Goal: Contribute content: Contribute content

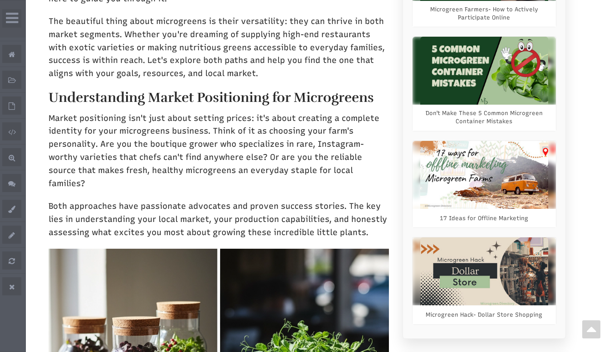
scroll to position [516, 0]
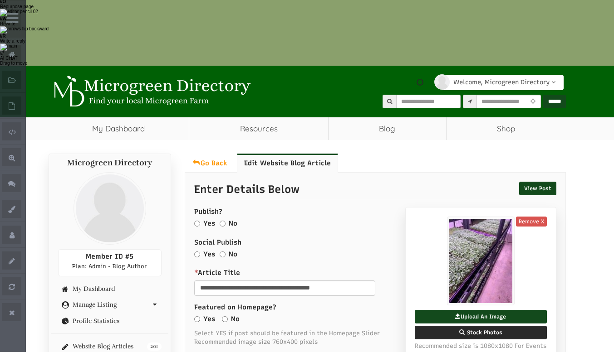
scroll to position [137, 0]
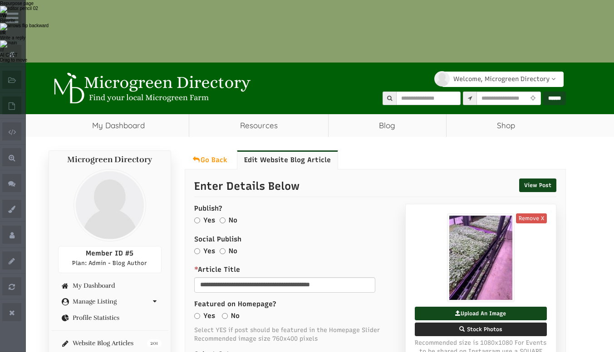
select select "Language Translate Widget"
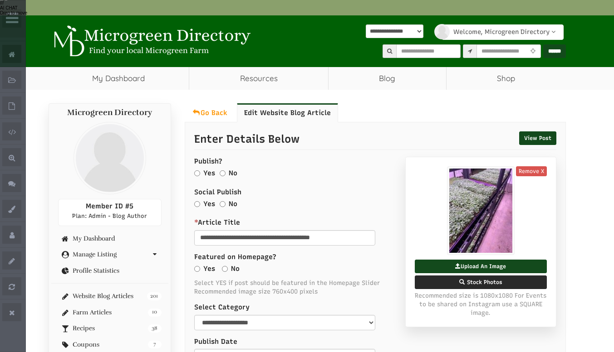
scroll to position [188, 0]
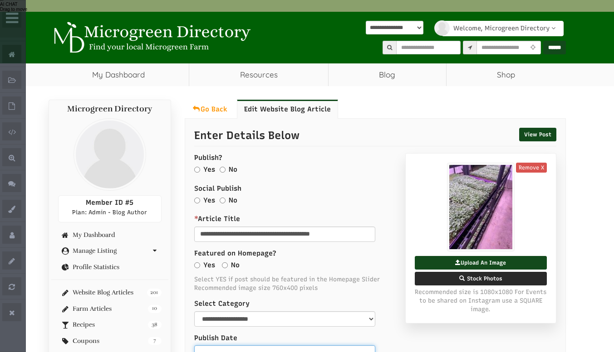
click at [244, 346] on input "text" at bounding box center [284, 353] width 181 height 15
type input "**********"
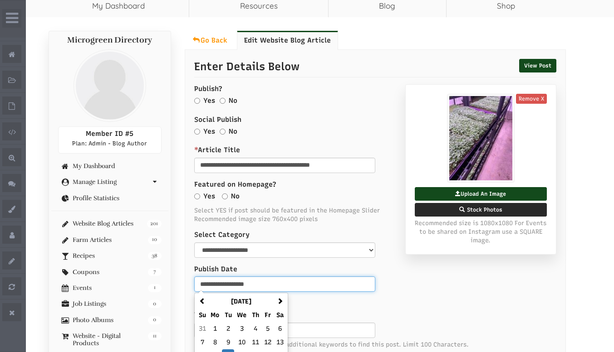
click at [230, 350] on td "16" at bounding box center [228, 357] width 12 height 14
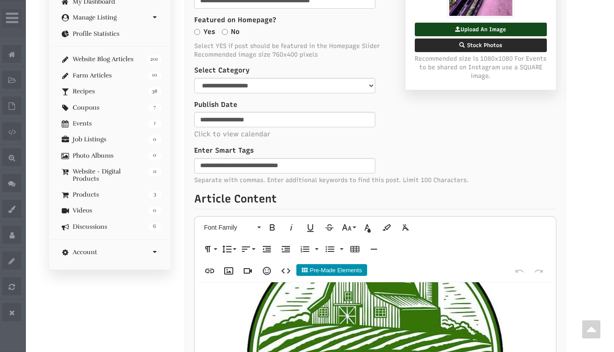
scroll to position [1032, 0]
click at [367, 190] on img at bounding box center [375, 359] width 338 height 338
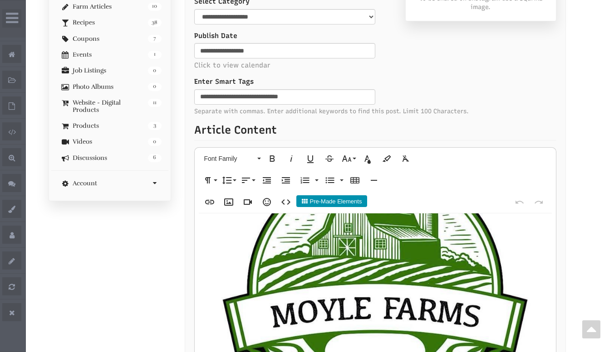
click at [409, 179] on img "To enrich screen reader interactions, please activate Accessibility in Grammarl…" at bounding box center [375, 290] width 338 height 338
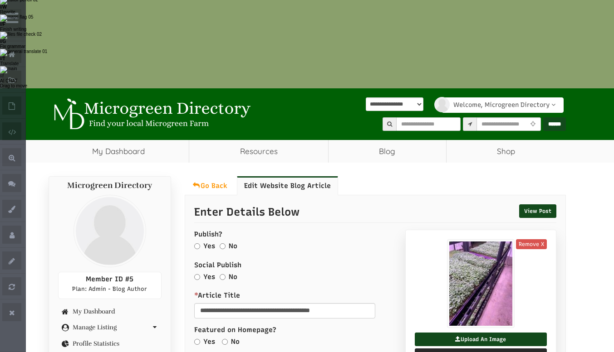
scroll to position [0, 0]
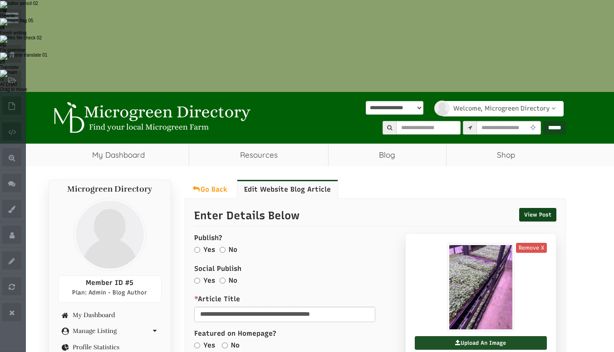
click at [480, 337] on label "Upload An Image" at bounding box center [481, 344] width 132 height 14
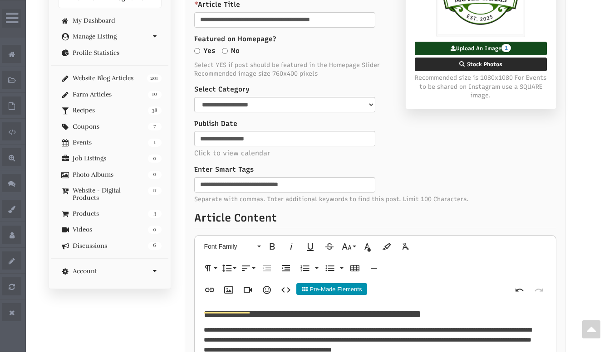
scroll to position [1036, 0]
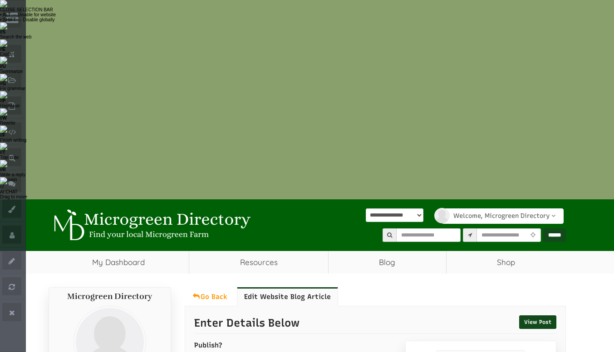
drag, startPoint x: 238, startPoint y: 221, endPoint x: 365, endPoint y: 213, distance: 126.8
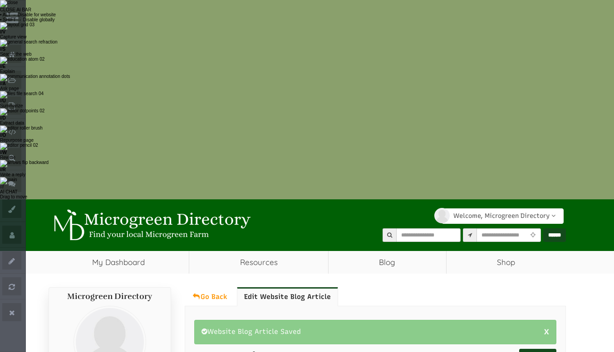
select select "Language Translate Widget"
click at [537, 349] on link "View Post" at bounding box center [537, 356] width 37 height 14
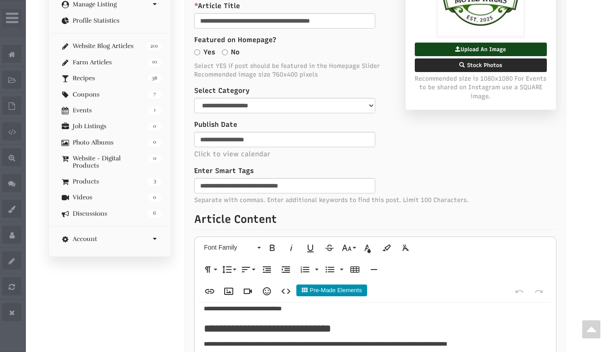
scroll to position [1060, 0]
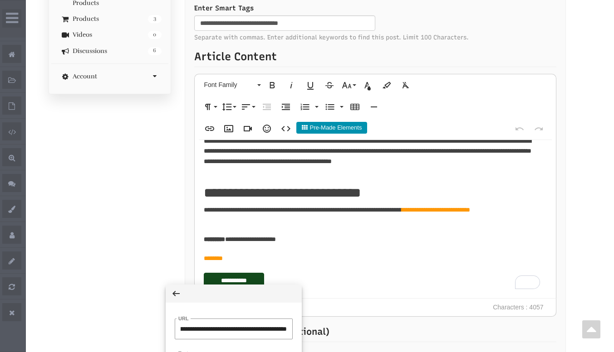
scroll to position [530, 0]
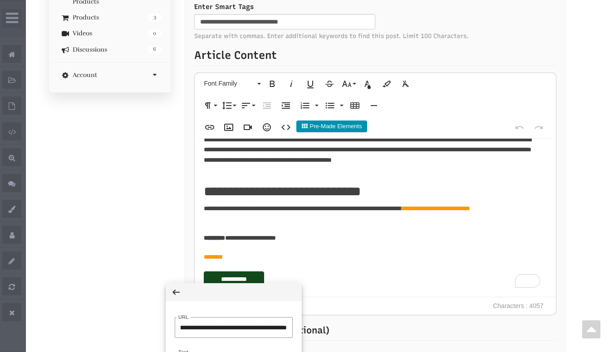
type input "**********"
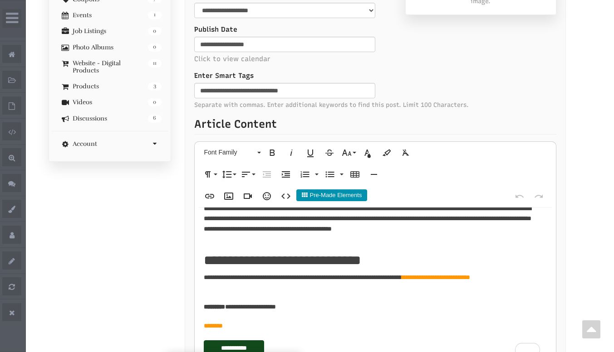
click at [122, 224] on div "Microgreen Directory Member ID #5 Plan: Admin - Blog Author My Dashboard Manage…" at bounding box center [307, 198] width 531 height 909
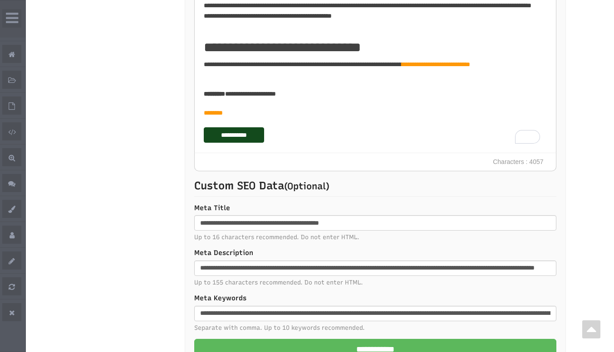
scroll to position [733, 0]
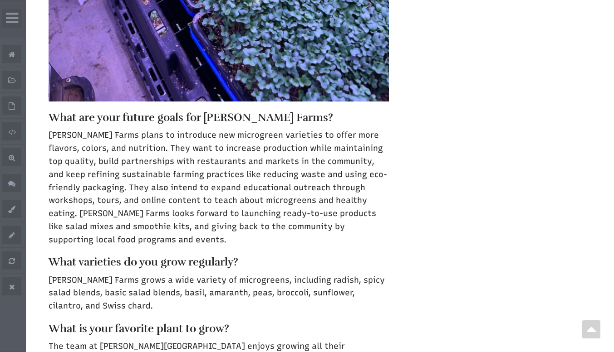
select select "Language Translate Widget"
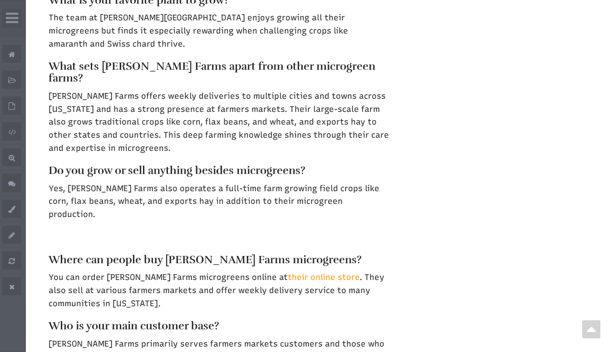
scroll to position [1607, 0]
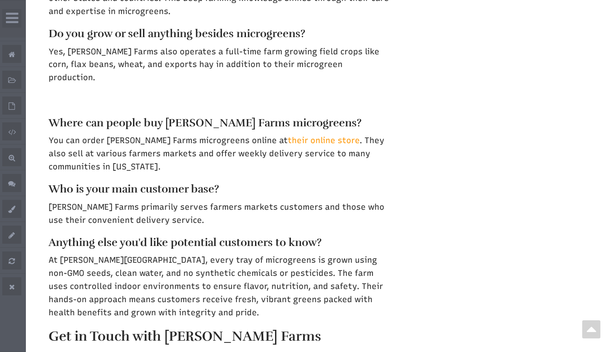
scroll to position [1742, 0]
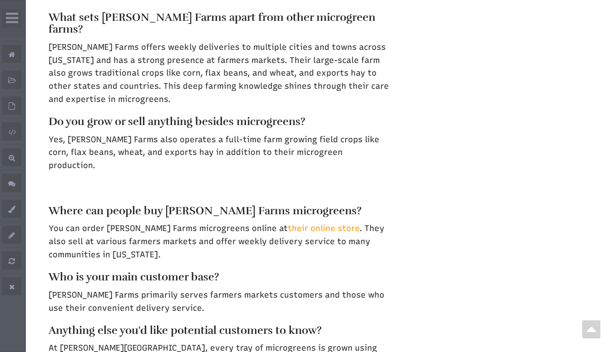
scroll to position [1657, 0]
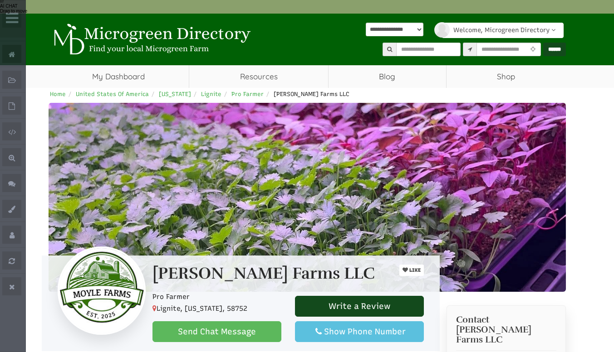
select select "Language Translate Widget"
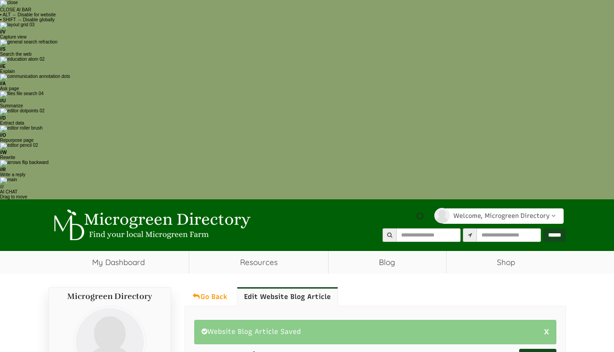
type input "**********"
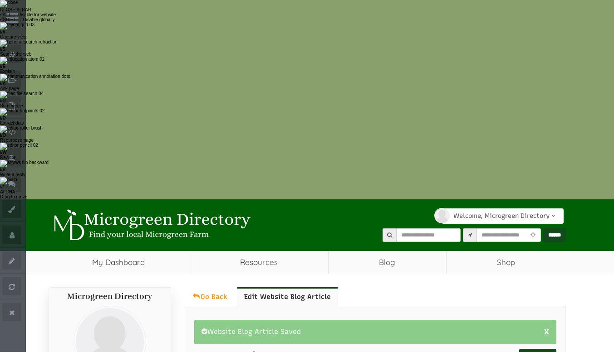
select select "Language Translate Widget"
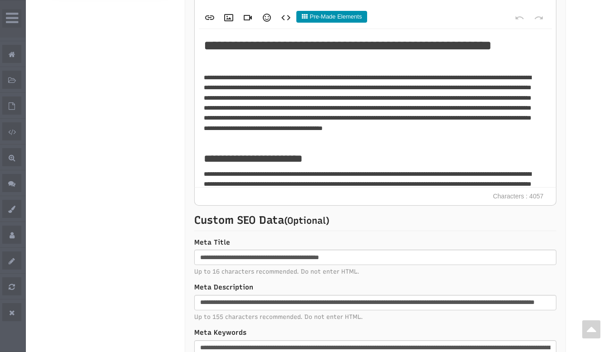
scroll to position [707, 0]
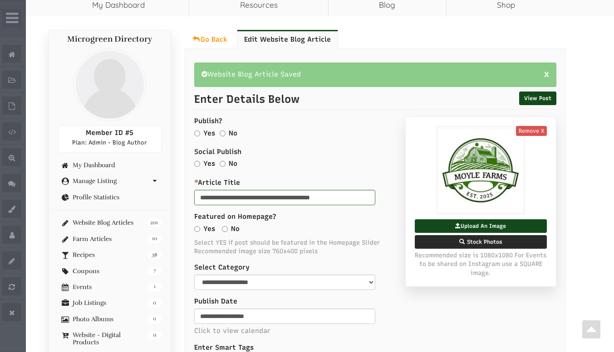
scroll to position [0, 0]
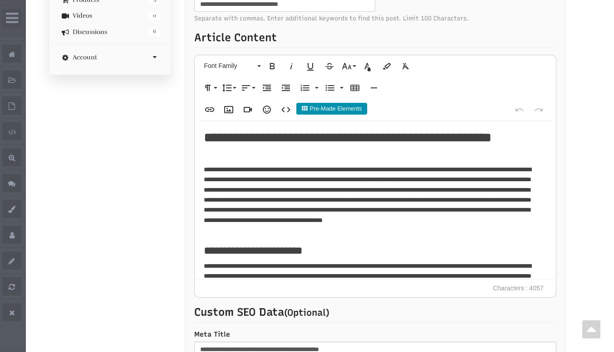
scroll to position [618, 0]
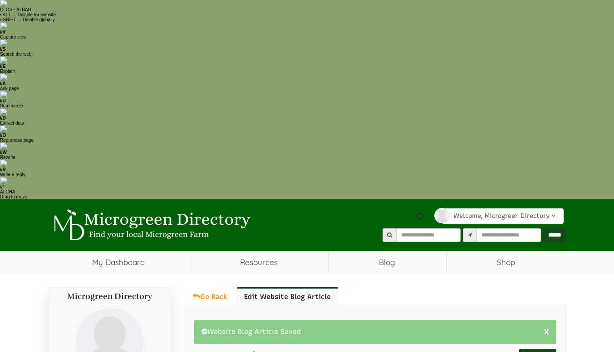
type input "**********"
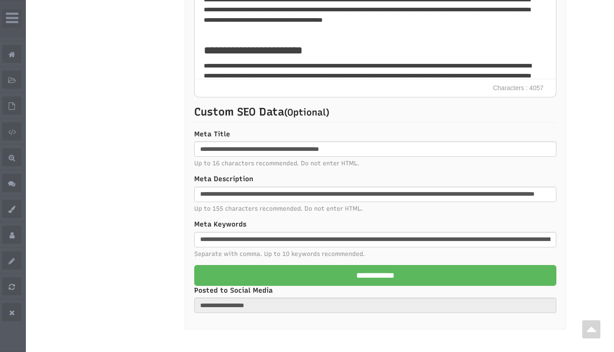
select select "Language Translate Widget"
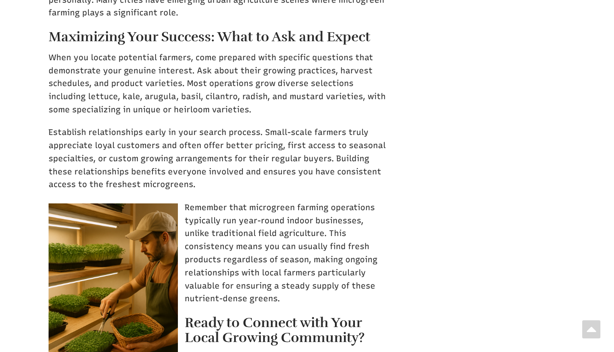
scroll to position [2223, 0]
